Goal: Check status: Check status

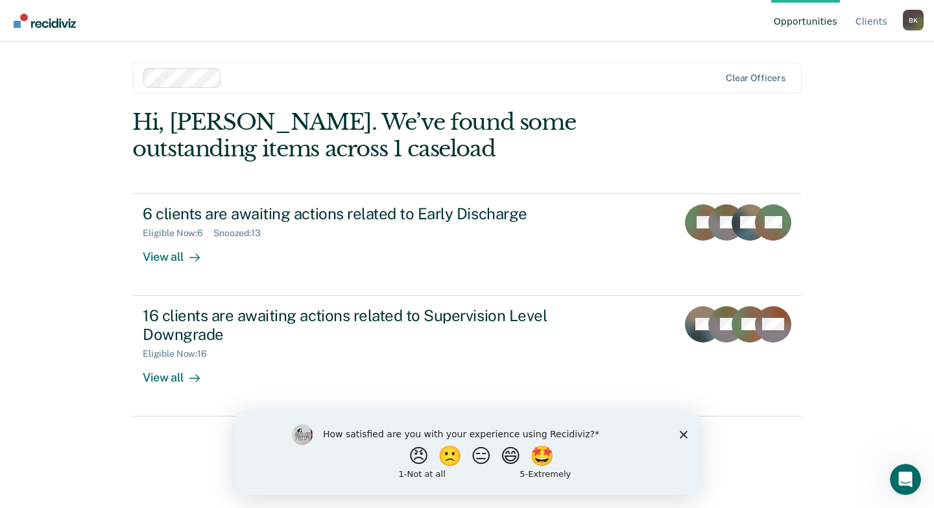
click at [685, 435] on polygon "Close survey" at bounding box center [684, 434] width 8 height 8
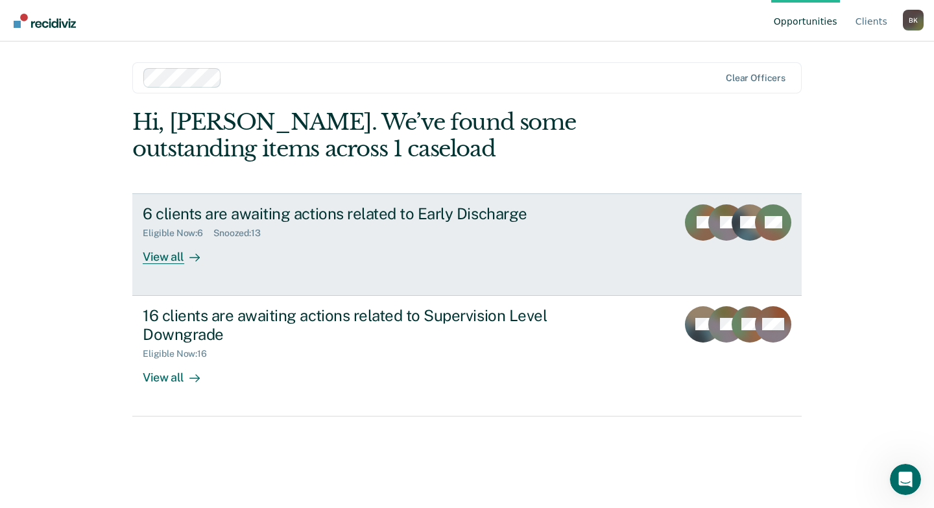
click at [208, 226] on div "Eligible Now : 6 Snoozed : 13" at bounding box center [370, 230] width 455 height 16
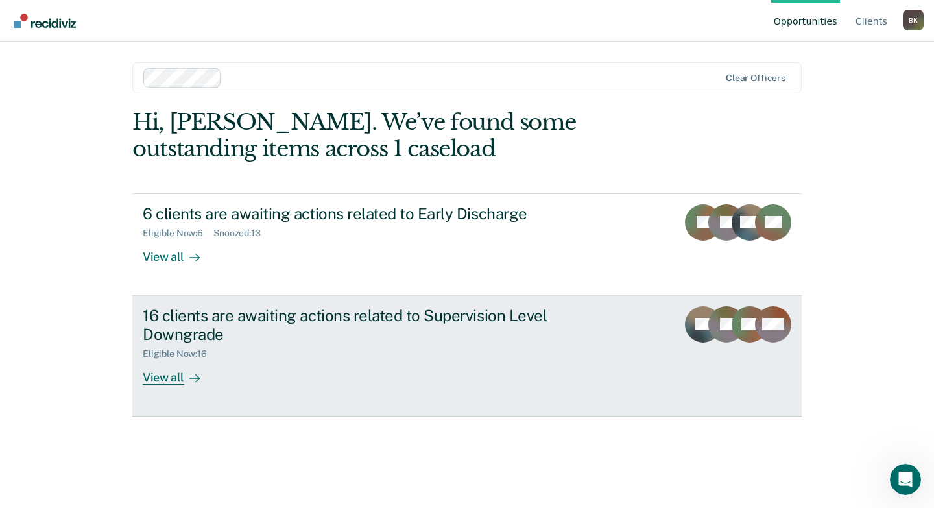
click at [180, 329] on div "16 clients are awaiting actions related to Supervision Level Downgrade" at bounding box center [370, 325] width 455 height 38
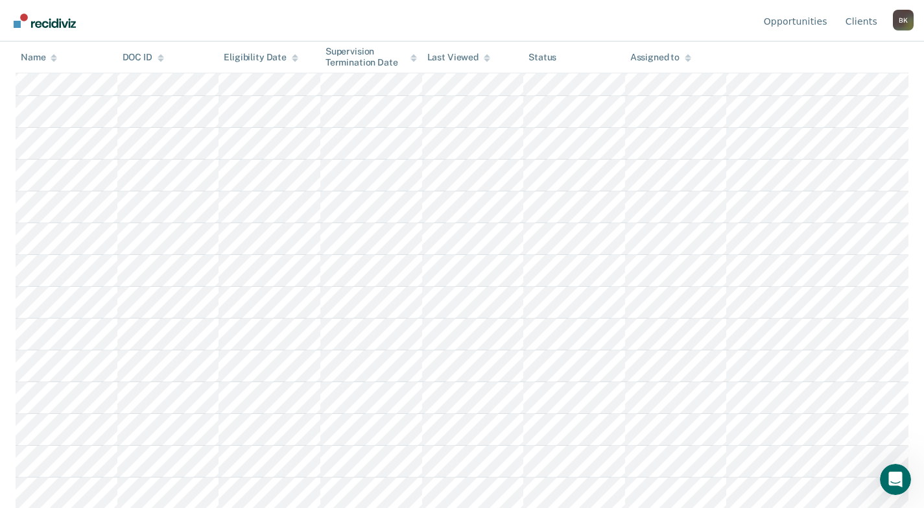
scroll to position [115, 0]
